Goal: Task Accomplishment & Management: Manage account settings

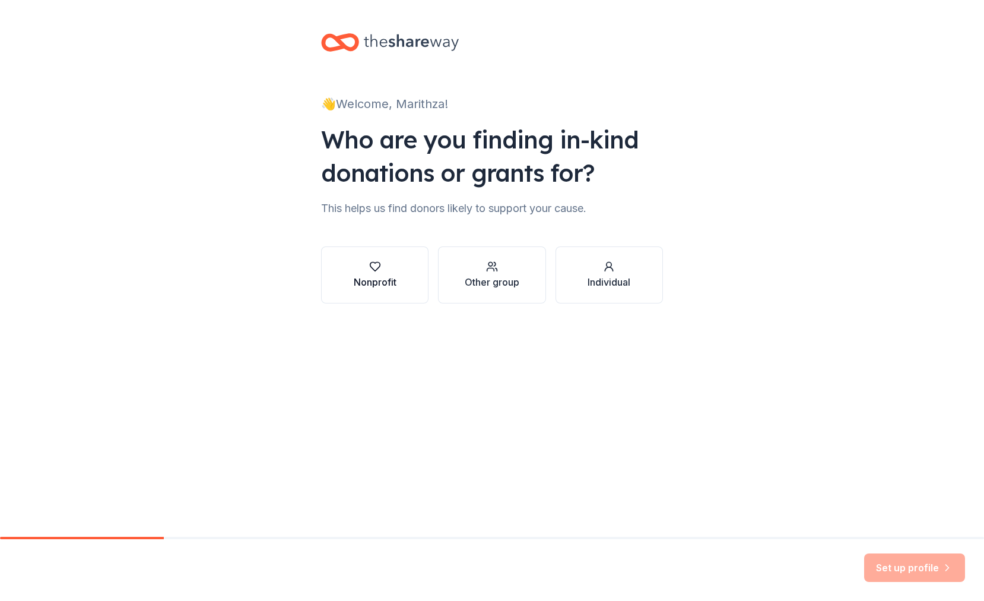
click at [386, 278] on div "Nonprofit" at bounding box center [375, 282] width 43 height 14
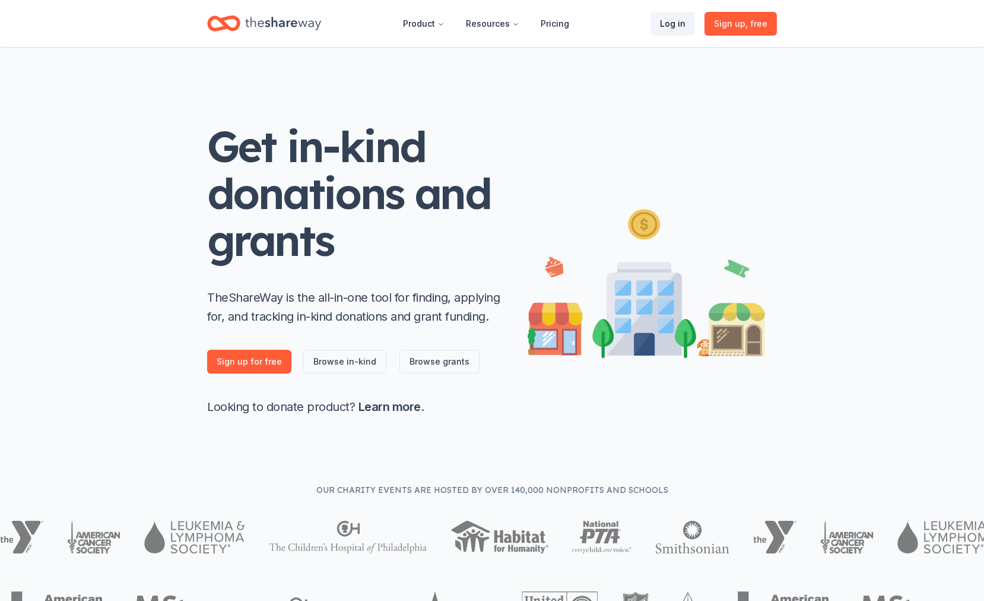
click at [666, 26] on link "Log in" at bounding box center [672, 24] width 45 height 24
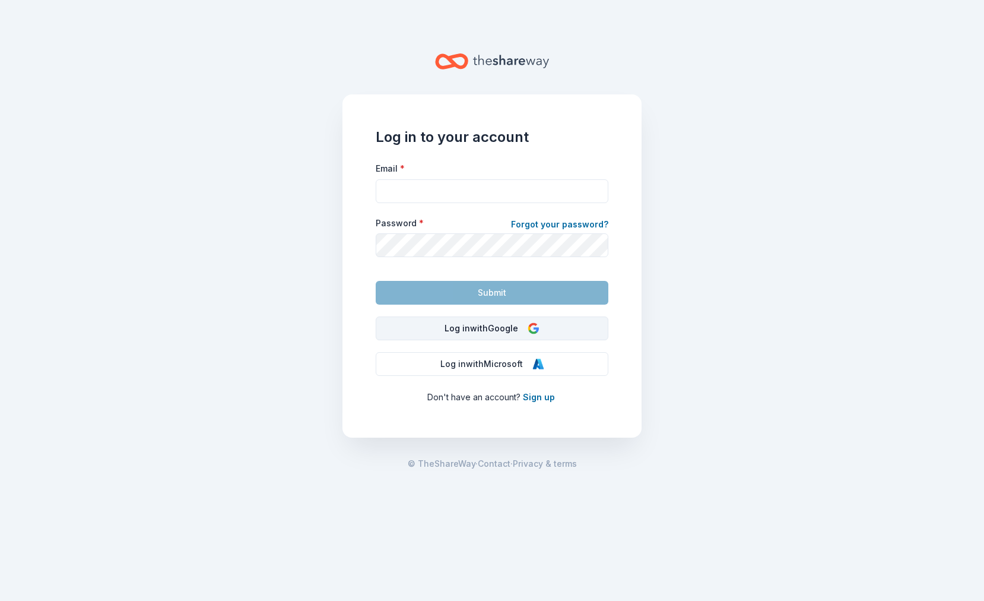
click at [486, 333] on button "Log in with Google" at bounding box center [492, 328] width 233 height 24
